Goal: Task Accomplishment & Management: Complete application form

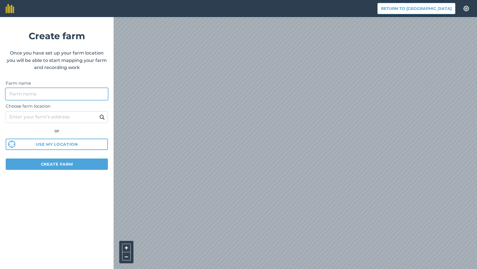
click at [38, 95] on input "Farm name" at bounding box center [57, 94] width 102 height 12
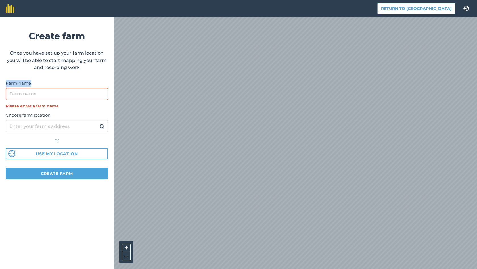
drag, startPoint x: 5, startPoint y: 82, endPoint x: 30, endPoint y: 83, distance: 25.0
click at [30, 83] on form "Create farm Once you have set up your farm location you will be able to start m…" at bounding box center [57, 143] width 114 height 252
click at [33, 83] on label "Farm name" at bounding box center [57, 83] width 102 height 7
click at [33, 88] on input "Farm name" at bounding box center [57, 94] width 102 height 12
click at [23, 83] on label "Farm name" at bounding box center [57, 83] width 102 height 7
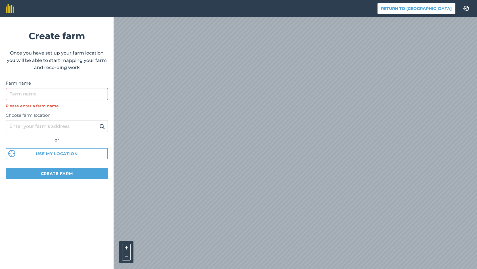
click at [23, 88] on input "Farm name" at bounding box center [57, 94] width 102 height 12
click at [23, 83] on label "Farm name" at bounding box center [57, 83] width 102 height 7
click at [23, 88] on input "Farm name" at bounding box center [57, 94] width 102 height 12
click at [16, 81] on label "Farm name" at bounding box center [57, 83] width 102 height 7
click at [16, 88] on input "Farm name" at bounding box center [57, 94] width 102 height 12
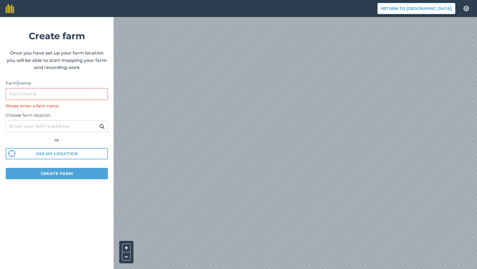
click at [16, 81] on label "Farm name" at bounding box center [57, 83] width 102 height 7
click at [16, 88] on input "Farm name" at bounding box center [57, 94] width 102 height 12
click at [13, 81] on label "Farm name" at bounding box center [57, 83] width 102 height 7
click at [13, 88] on input "Farm name" at bounding box center [57, 94] width 102 height 12
click at [13, 81] on label "Farm name" at bounding box center [57, 83] width 102 height 7
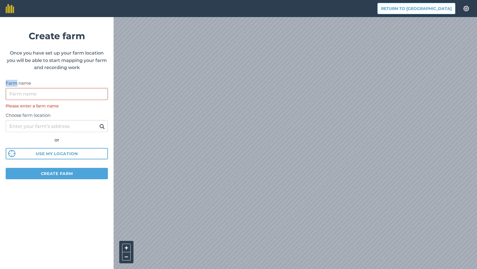
click at [13, 88] on input "Farm name" at bounding box center [57, 94] width 102 height 12
click at [24, 81] on label "Farm name" at bounding box center [57, 83] width 102 height 7
click at [24, 88] on input "Farm name" at bounding box center [57, 94] width 102 height 12
click at [34, 104] on div "Please enter a farm name" at bounding box center [57, 106] width 102 height 6
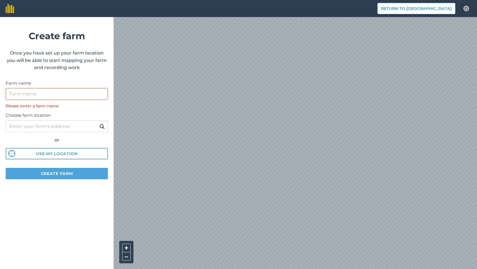
click at [38, 107] on div "Please enter a farm name" at bounding box center [57, 106] width 102 height 6
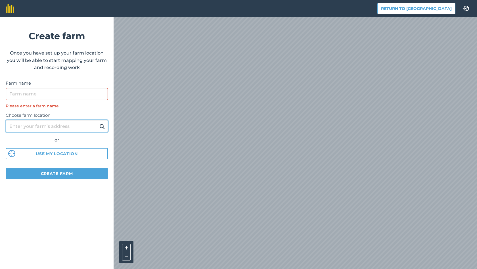
click at [80, 124] on input "Choose farm location" at bounding box center [57, 126] width 102 height 12
click at [81, 115] on label "Choose farm location" at bounding box center [57, 115] width 102 height 7
click at [81, 120] on input "Choose farm location" at bounding box center [57, 126] width 102 height 12
click at [81, 127] on input "Choose farm location" at bounding box center [57, 126] width 102 height 12
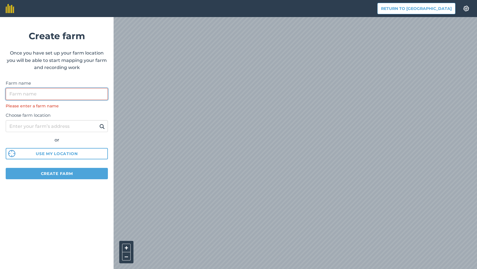
click at [73, 92] on input "Farm name" at bounding box center [57, 94] width 102 height 12
type input "R"
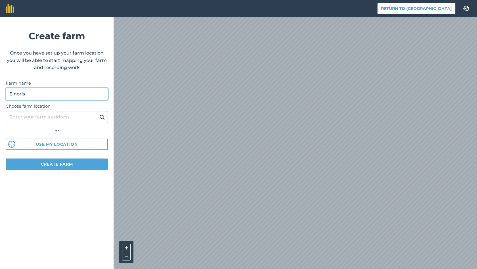
type input "Einoris"
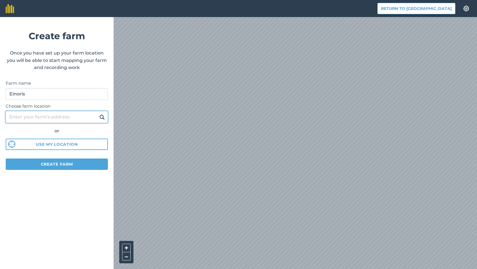
click at [66, 118] on input "Choose farm location" at bounding box center [57, 117] width 102 height 12
click at [46, 116] on input "Choose farm location" at bounding box center [57, 117] width 102 height 12
type input "[GEOGRAPHIC_DATA] kaimas"
click at [101, 116] on img at bounding box center [101, 117] width 5 height 7
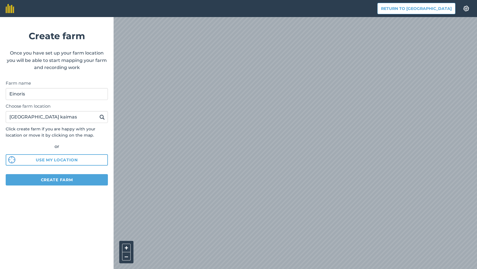
click at [62, 181] on button "Create farm" at bounding box center [57, 179] width 102 height 11
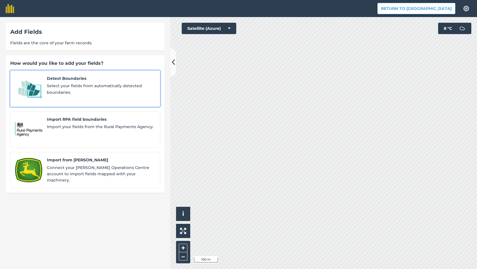
click at [69, 82] on div "Detect Boundaries Select your fields from automatically detected boundaries." at bounding box center [101, 88] width 108 height 27
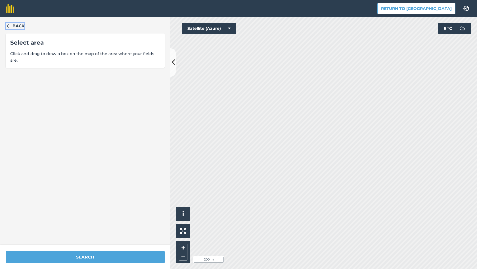
click at [15, 25] on span "Back" at bounding box center [18, 26] width 12 height 6
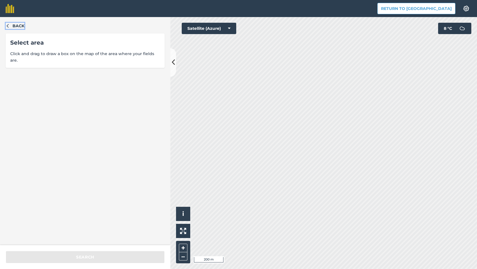
click at [22, 26] on span "Back" at bounding box center [18, 26] width 12 height 6
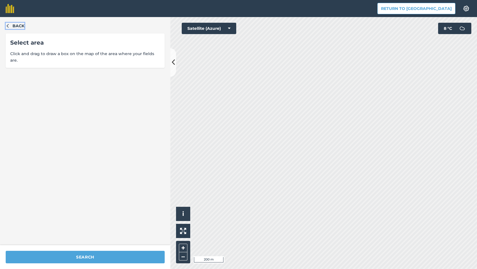
click at [20, 27] on span "Back" at bounding box center [18, 26] width 12 height 6
click at [12, 29] on div "Back Select area Click and drag to draw a box on the map of the area where your…" at bounding box center [85, 131] width 170 height 228
click at [16, 24] on span "Back" at bounding box center [18, 26] width 12 height 6
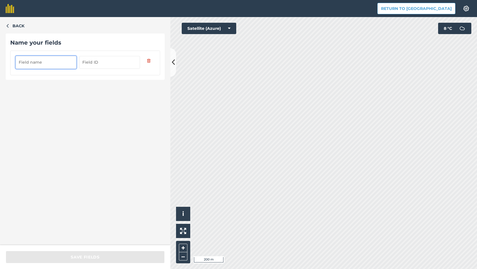
click at [101, 62] on input "text" at bounding box center [109, 62] width 61 height 12
click at [62, 66] on input "text" at bounding box center [46, 62] width 61 height 12
click at [111, 63] on input "text" at bounding box center [109, 62] width 61 height 12
click at [49, 65] on input "text" at bounding box center [46, 62] width 61 height 12
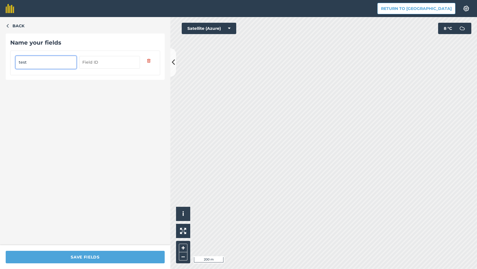
type input "test"
click at [106, 59] on input "text" at bounding box center [109, 62] width 61 height 12
type input "ė"
type input "test"
click at [109, 114] on div "Back Name your fields test test" at bounding box center [85, 131] width 170 height 228
